Goal: Information Seeking & Learning: Learn about a topic

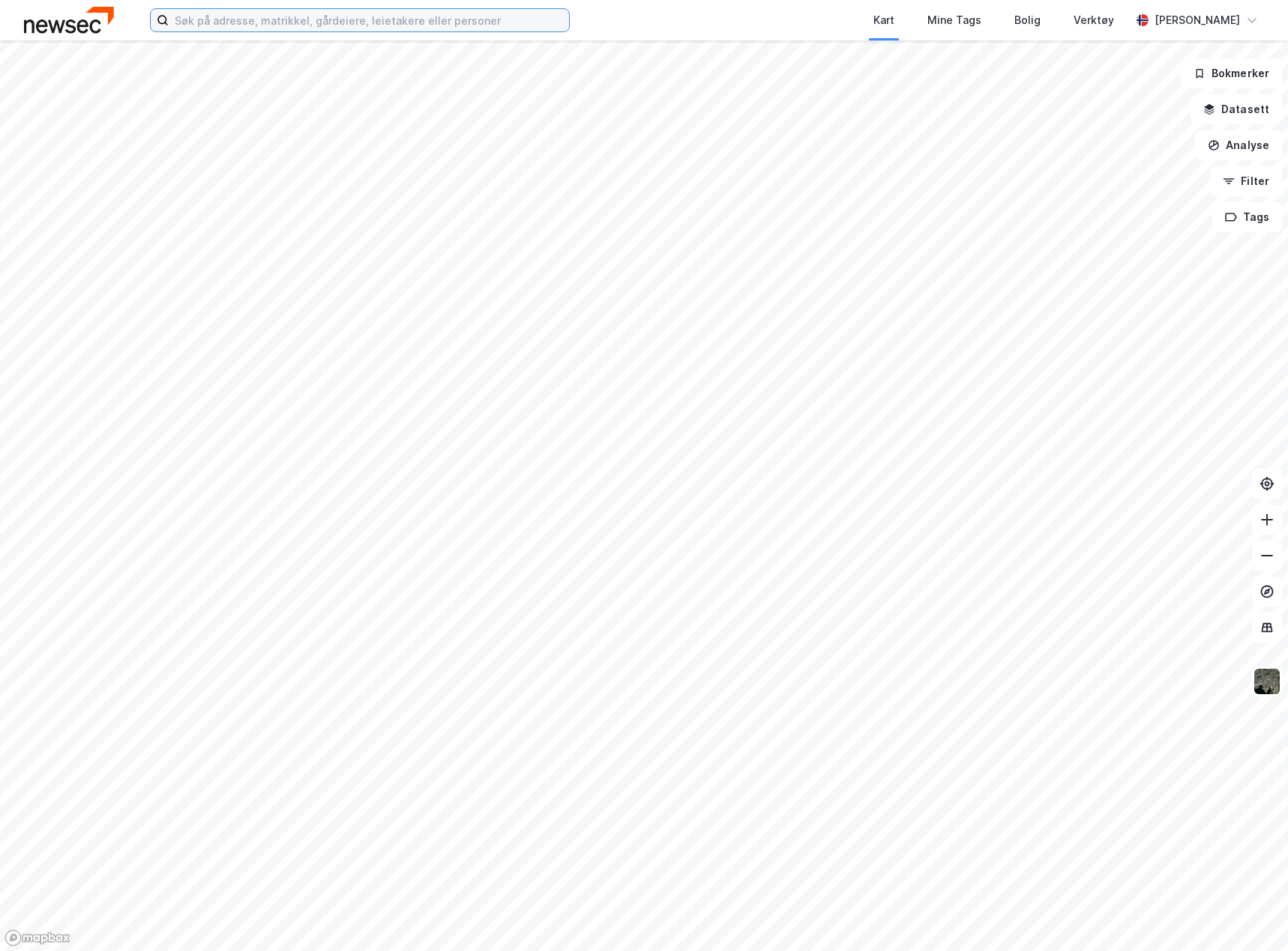
click at [306, 23] on input at bounding box center [368, 20] width 400 height 23
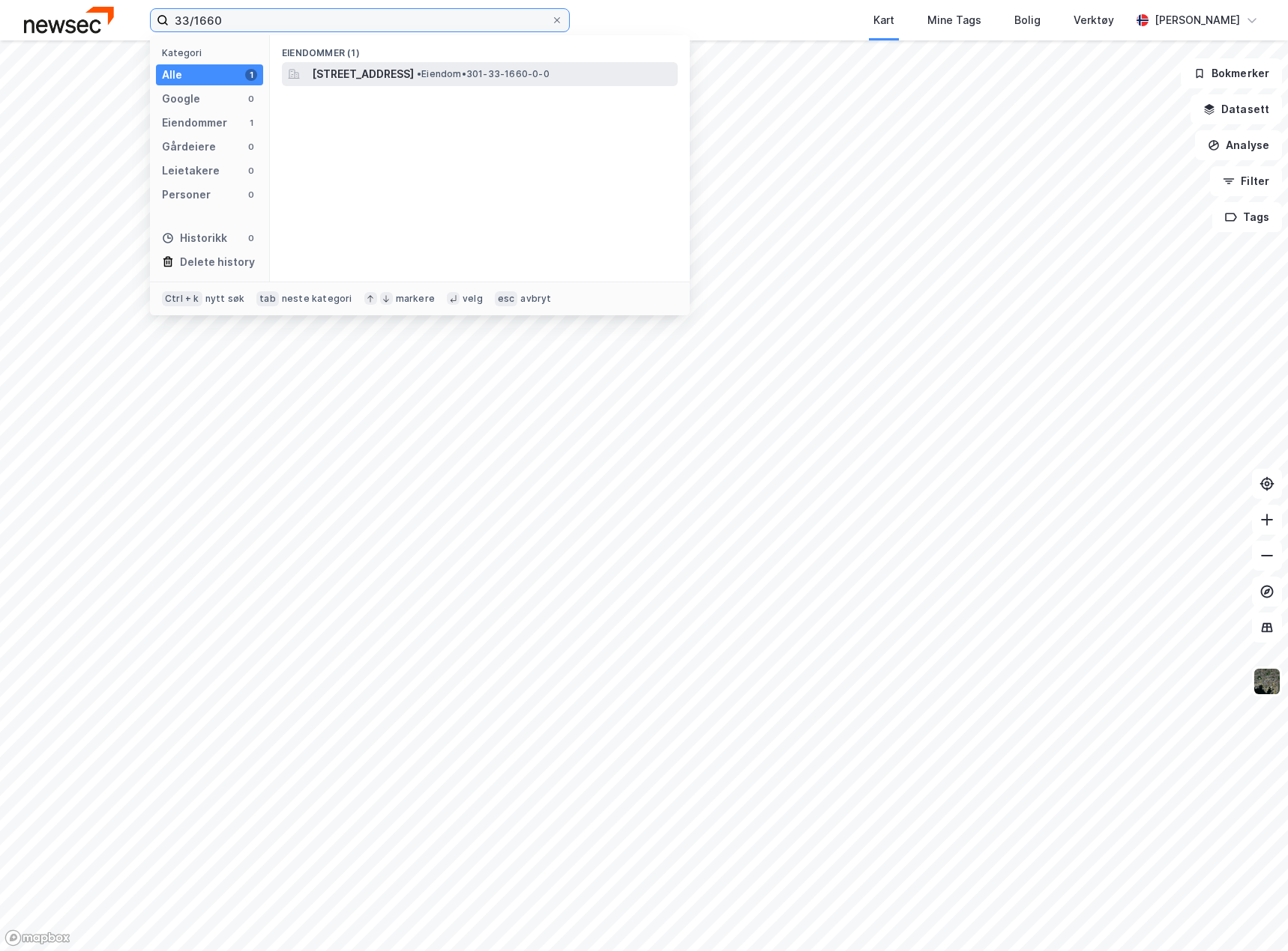
type input "33/1660"
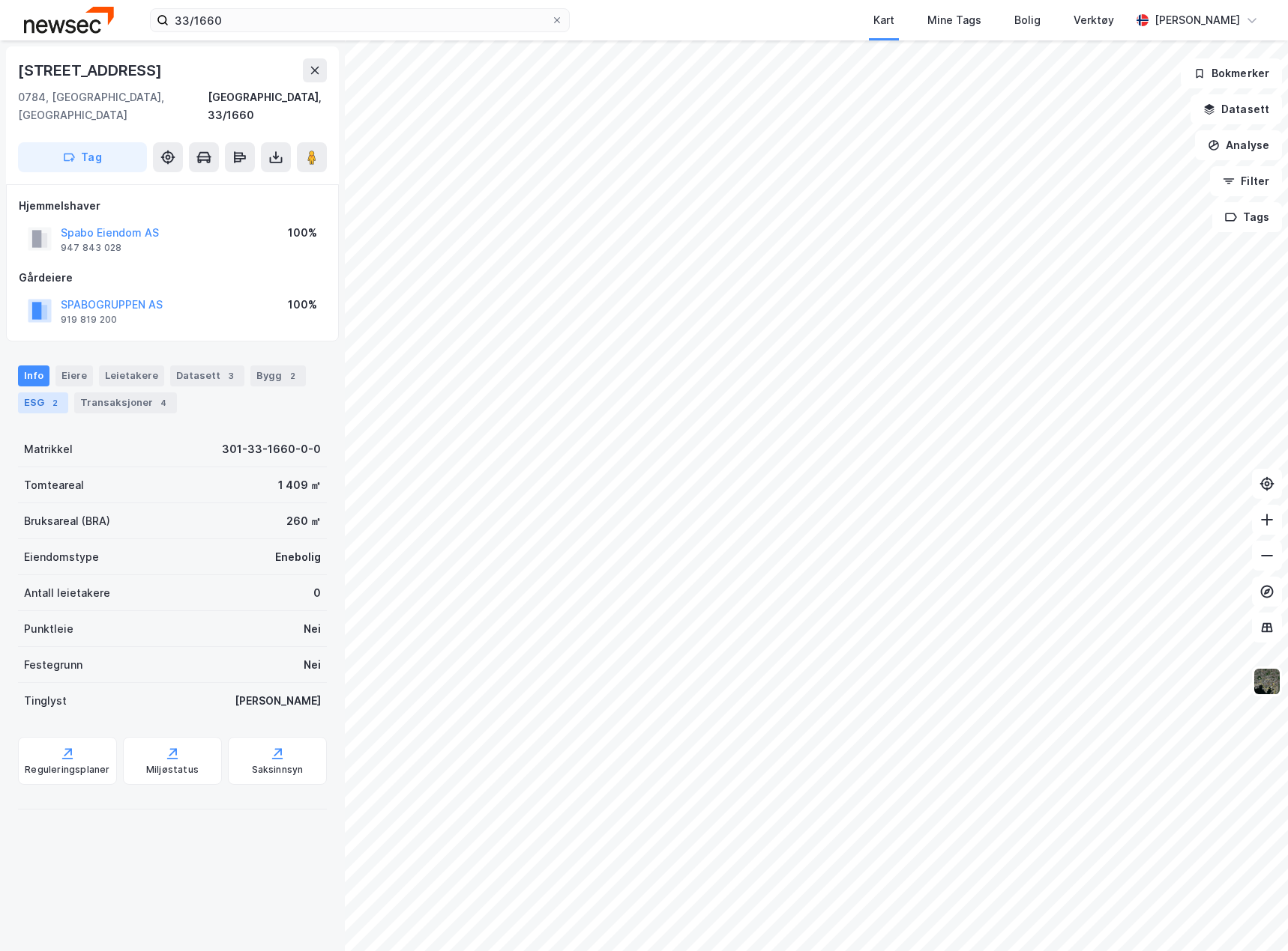
click at [29, 392] on div "ESG 2" at bounding box center [42, 402] width 50 height 21
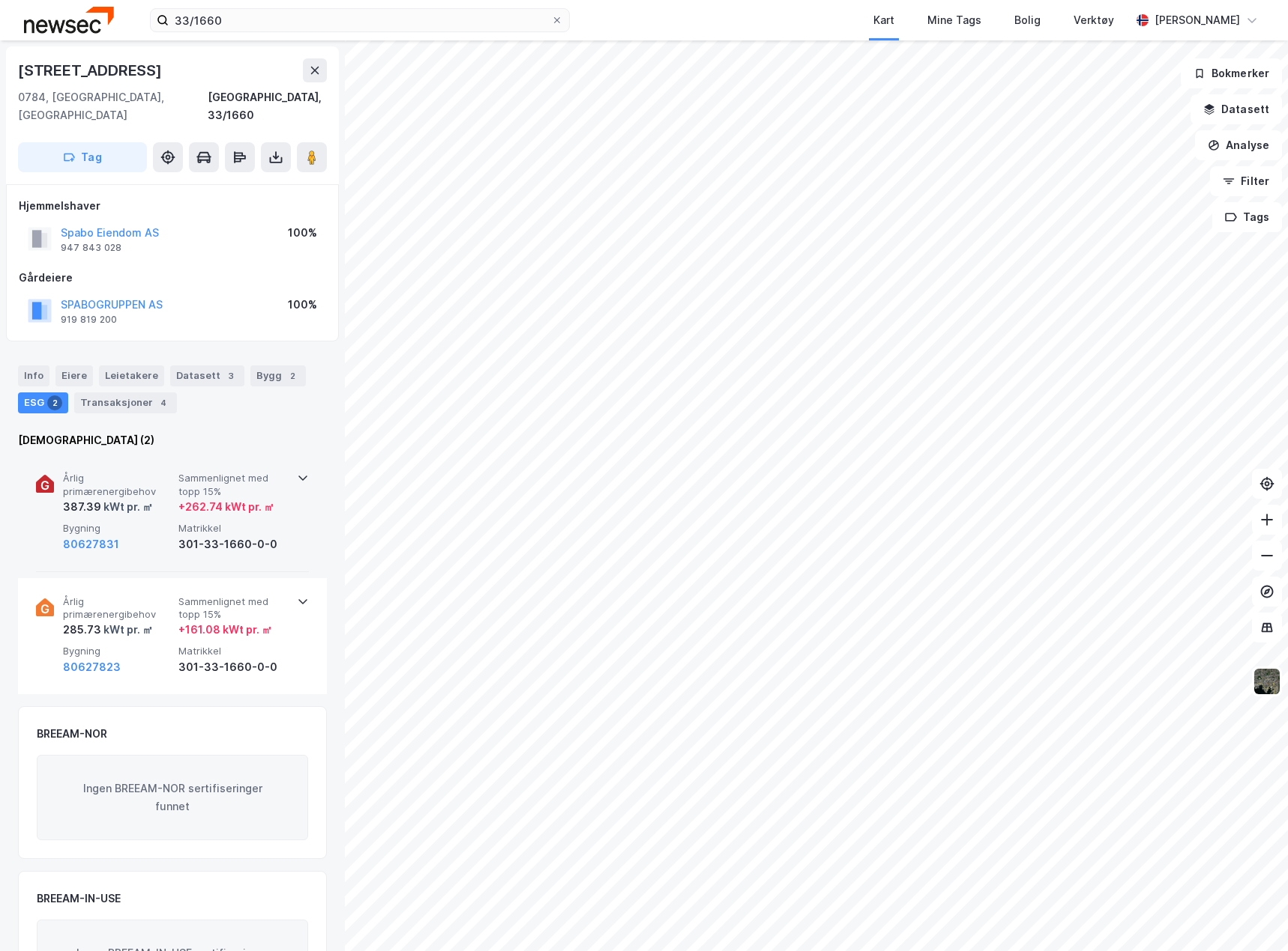
click at [285, 529] on div "Årlig primærenergibehov 387.39 kWt pr. ㎡ Sammenlignet med topp 15% + 262.74 kWt…" at bounding box center [172, 512] width 273 height 117
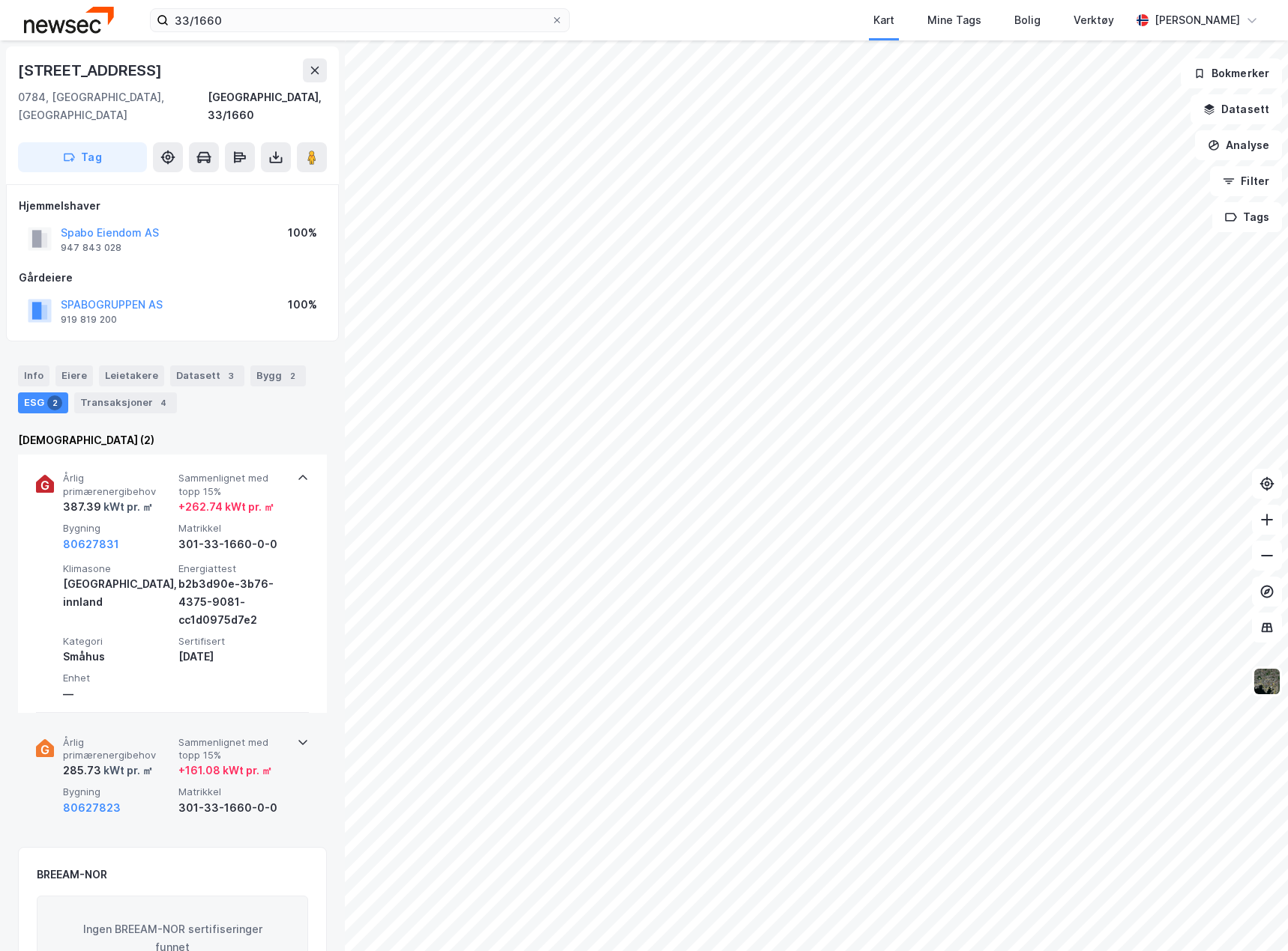
click at [279, 762] on div "+ 161.08 kWt pr. ㎡" at bounding box center [232, 771] width 109 height 18
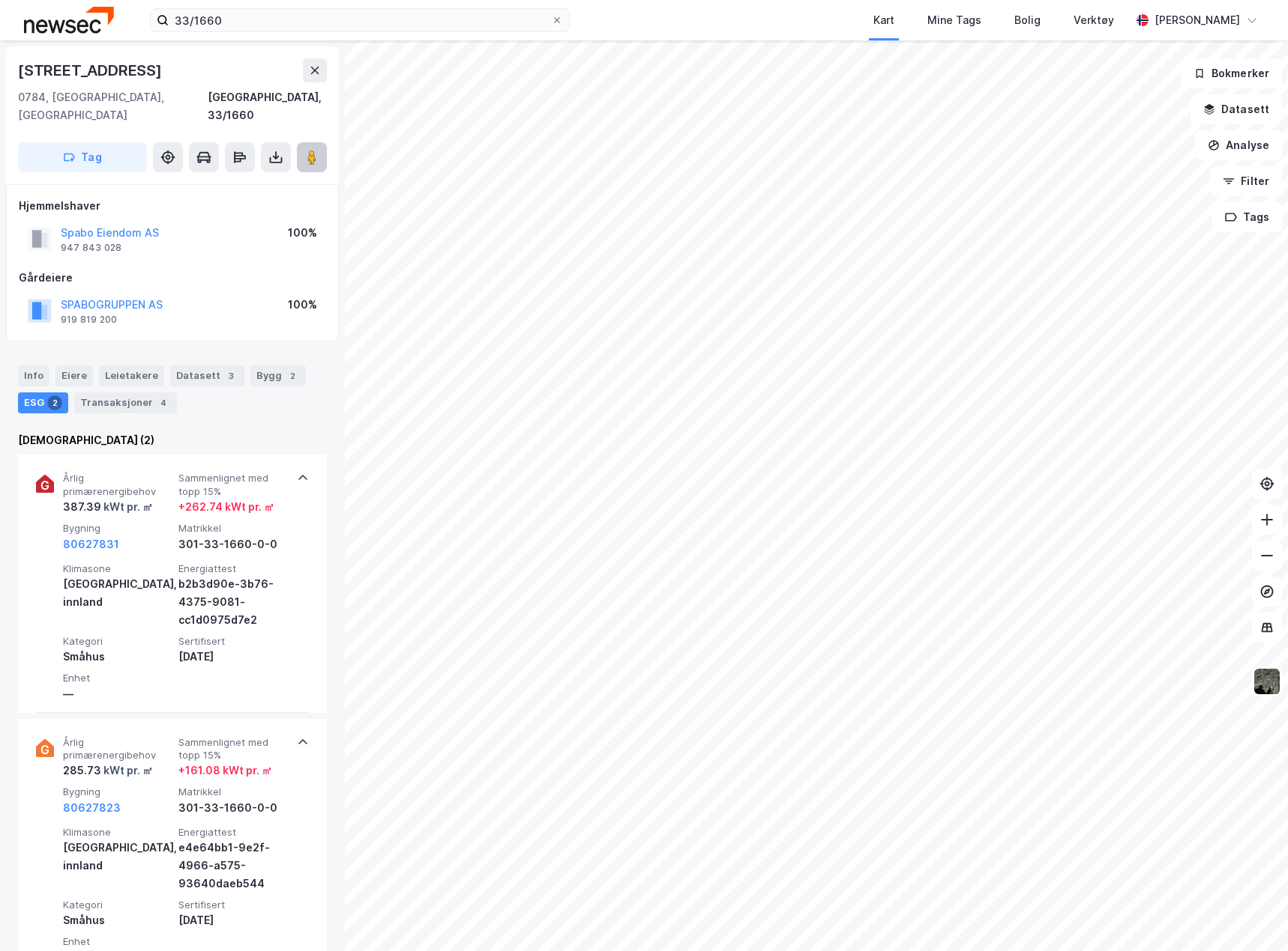
click at [323, 143] on button at bounding box center [312, 157] width 30 height 30
click at [1270, 684] on img at bounding box center [1266, 682] width 29 height 29
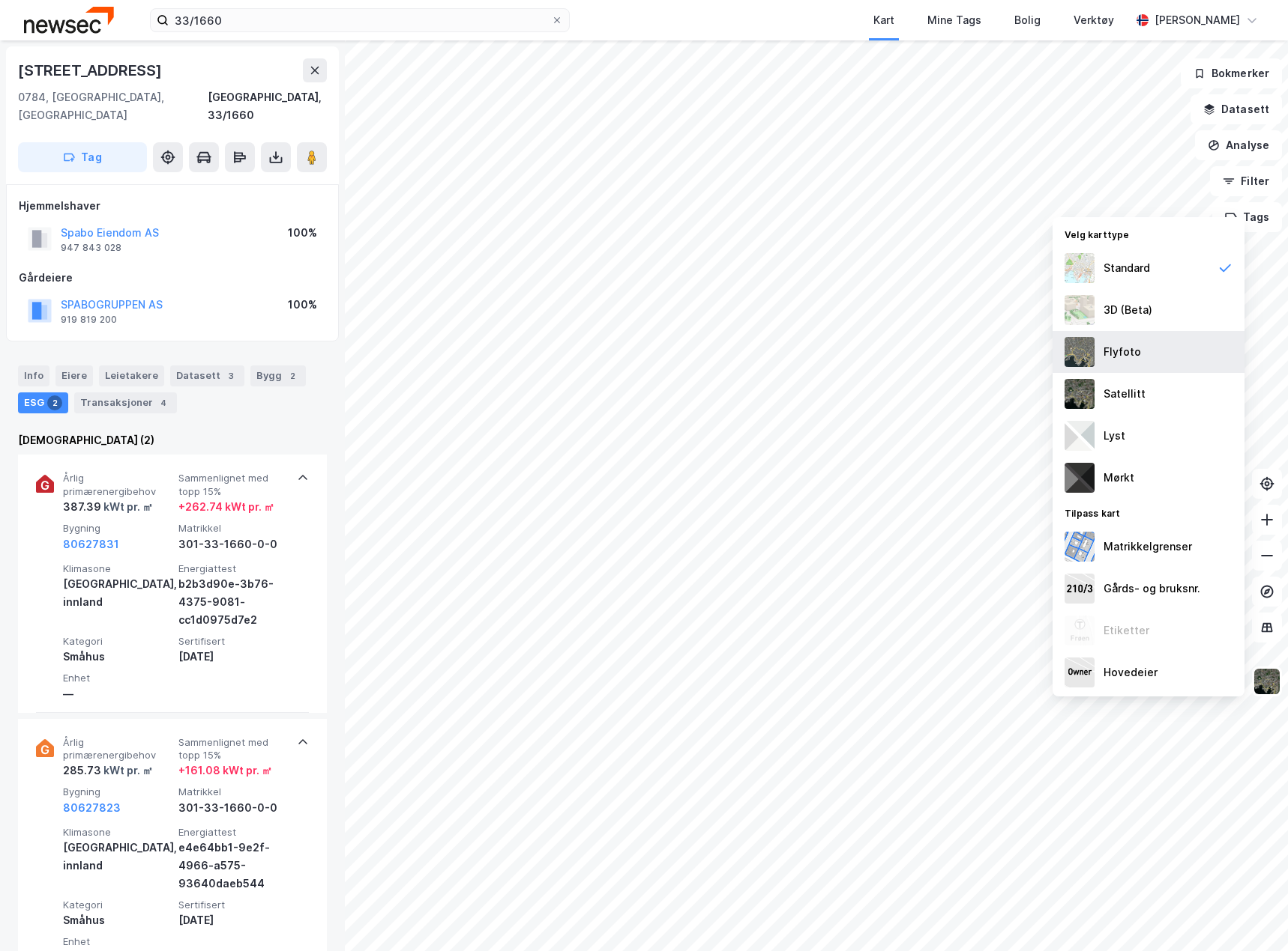
click at [1188, 363] on div "Flyfoto" at bounding box center [1147, 352] width 192 height 42
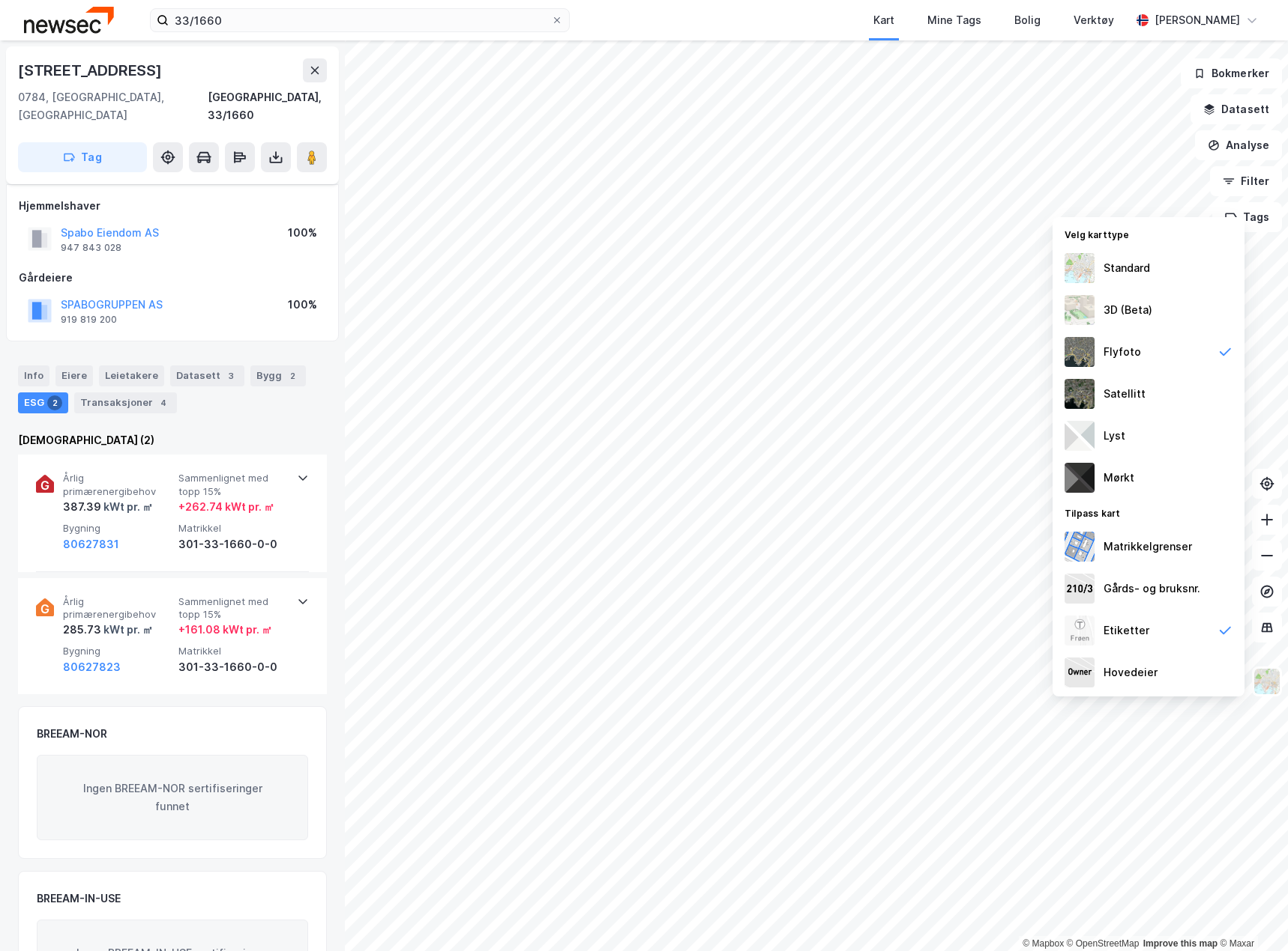
scroll to position [19, 0]
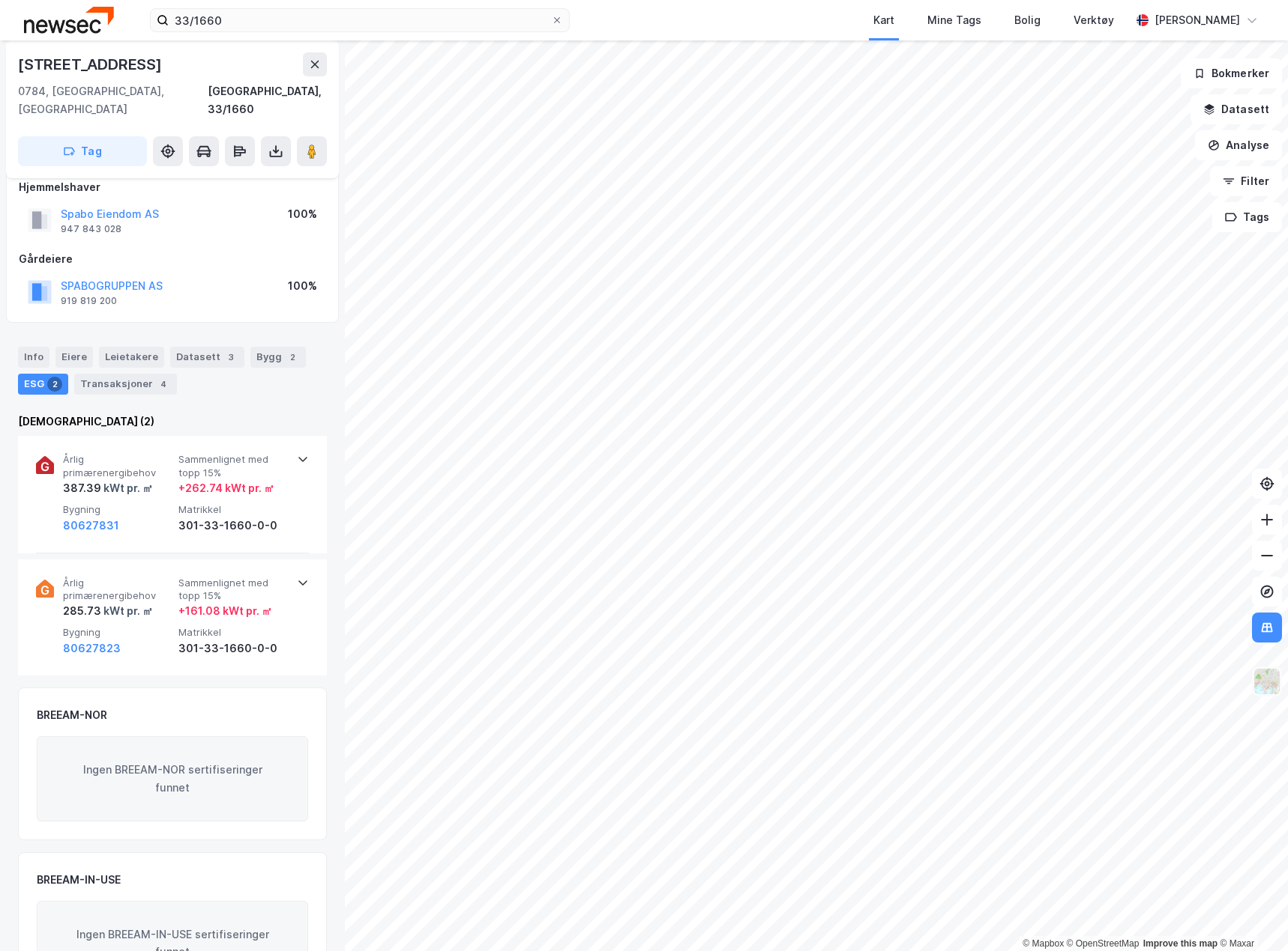
click at [1264, 684] on img at bounding box center [1266, 682] width 29 height 29
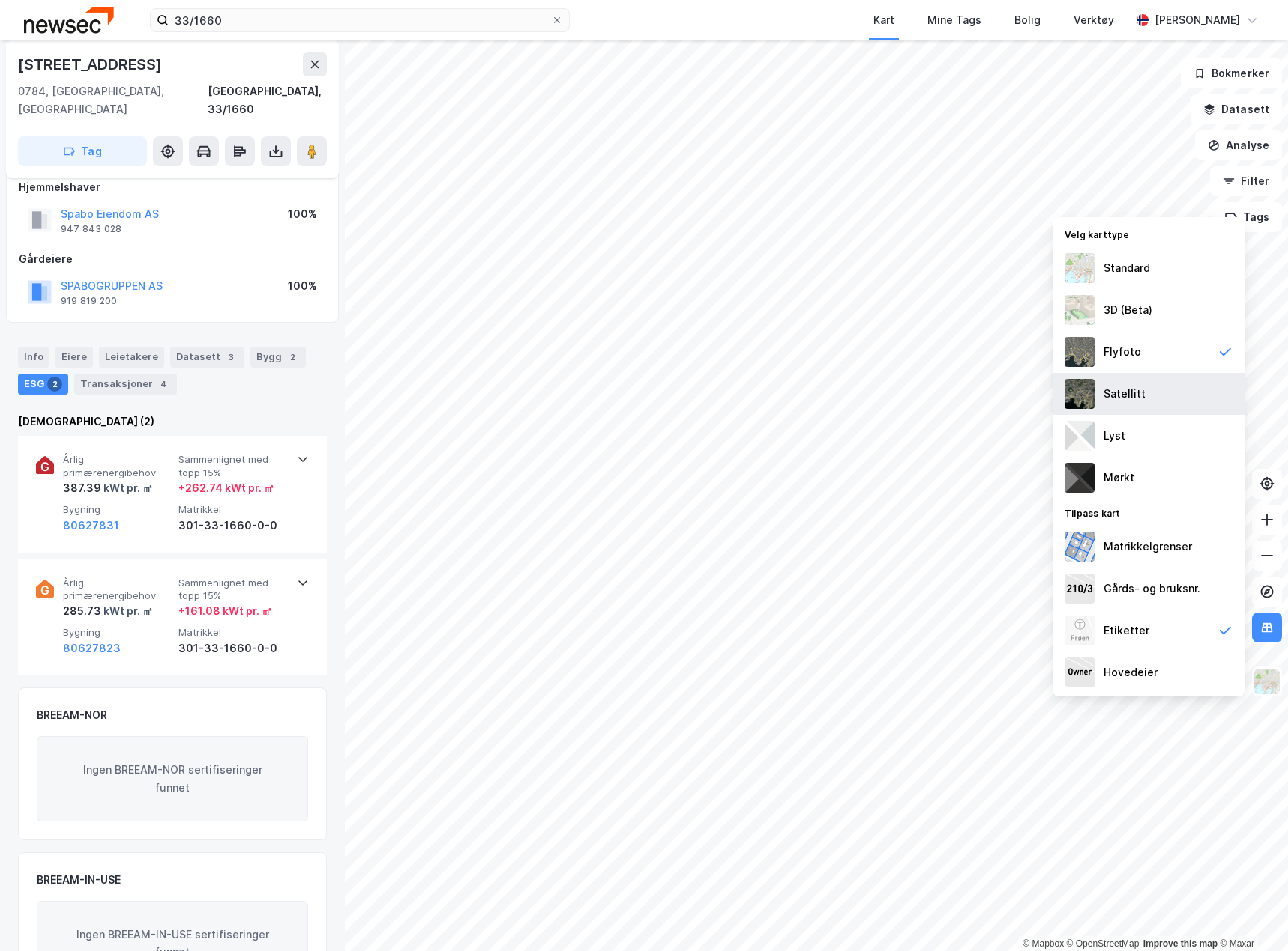
click at [1146, 388] on div "Satellitt" at bounding box center [1147, 393] width 192 height 42
click at [1149, 345] on div "Flyfoto" at bounding box center [1147, 352] width 192 height 42
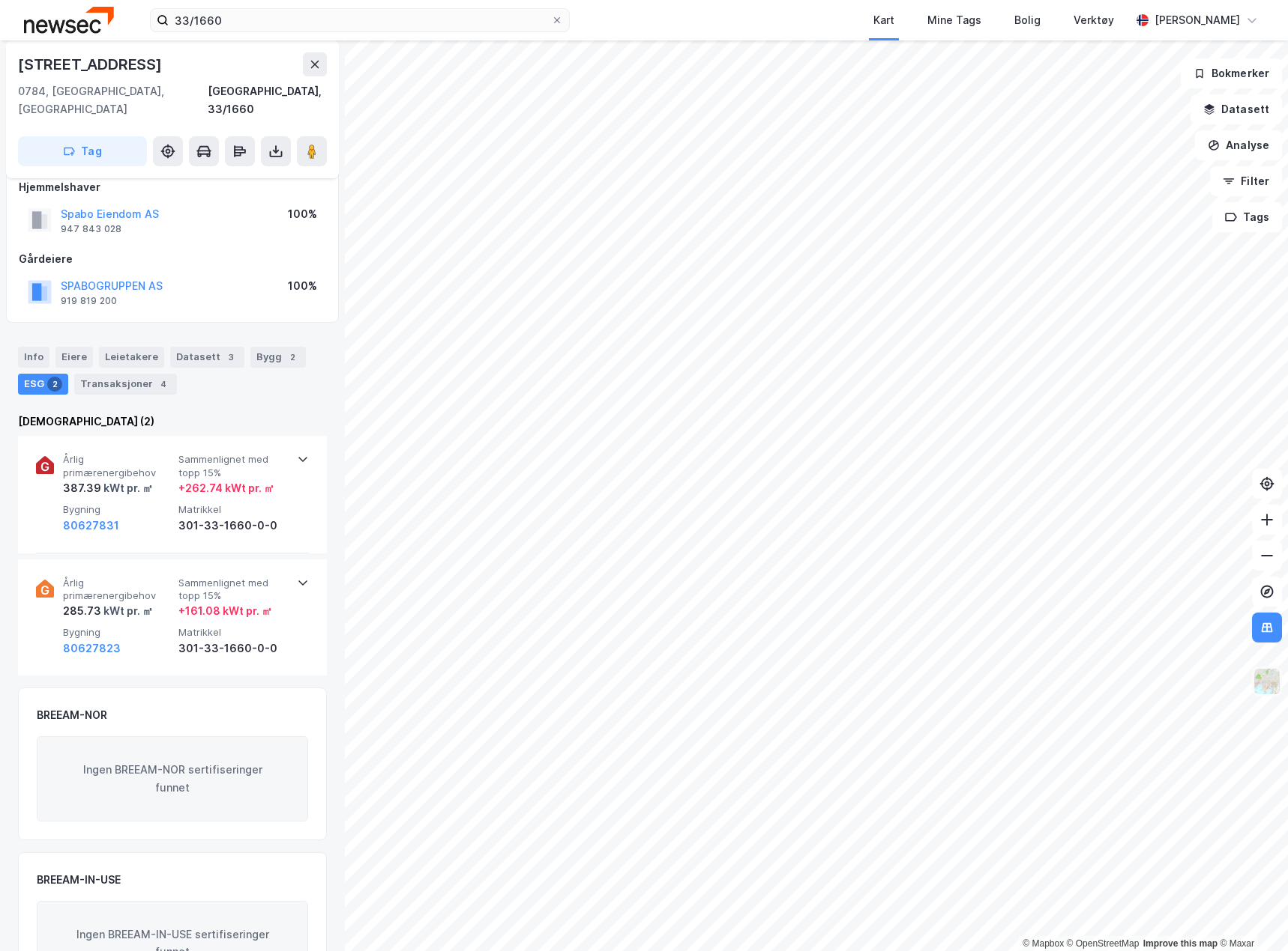
click at [1264, 682] on img at bounding box center [1266, 682] width 29 height 29
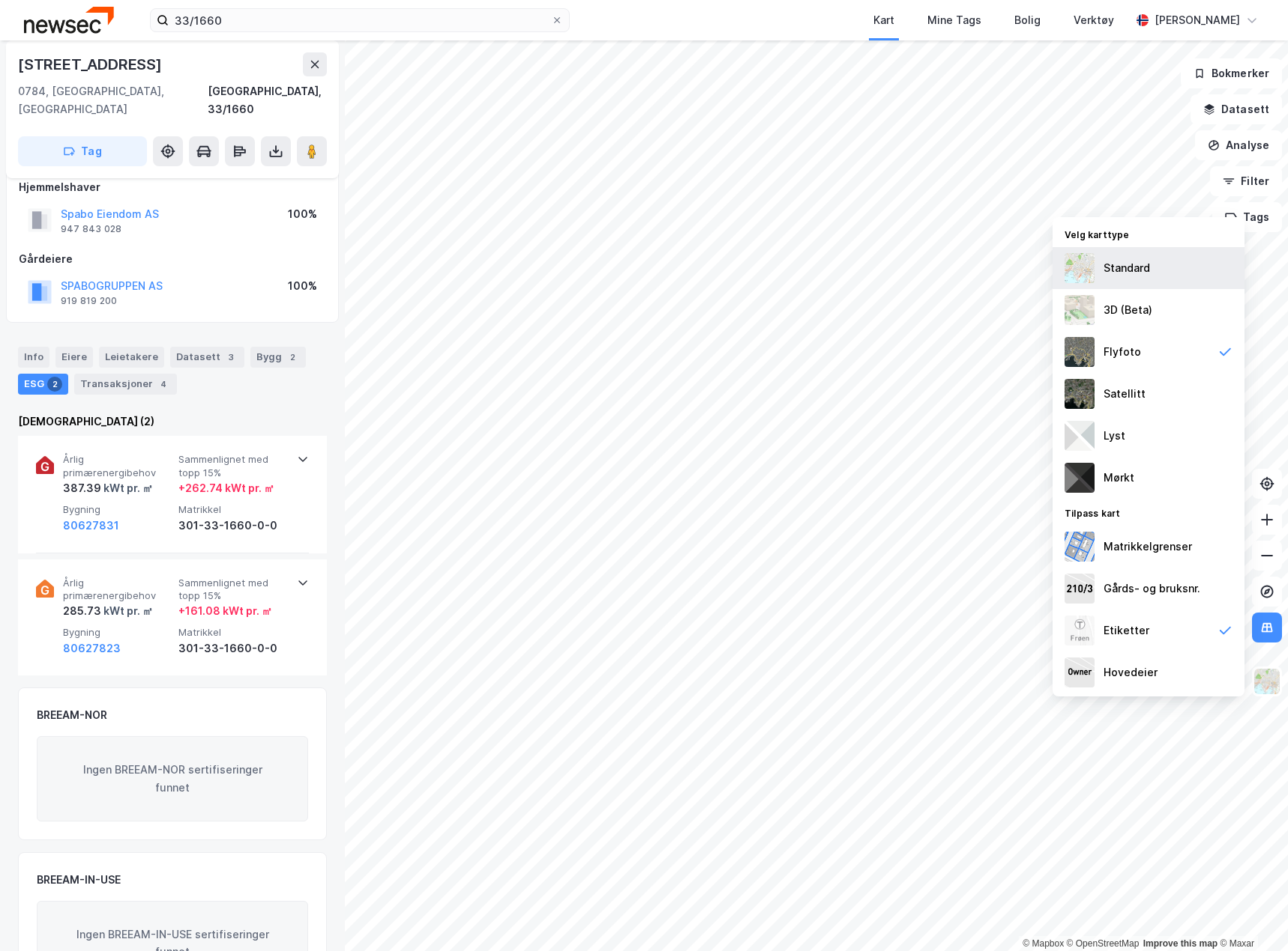
click at [1158, 276] on div "Standard" at bounding box center [1147, 267] width 192 height 42
click at [1268, 684] on img at bounding box center [1266, 682] width 29 height 29
